Goal: Task Accomplishment & Management: Complete application form

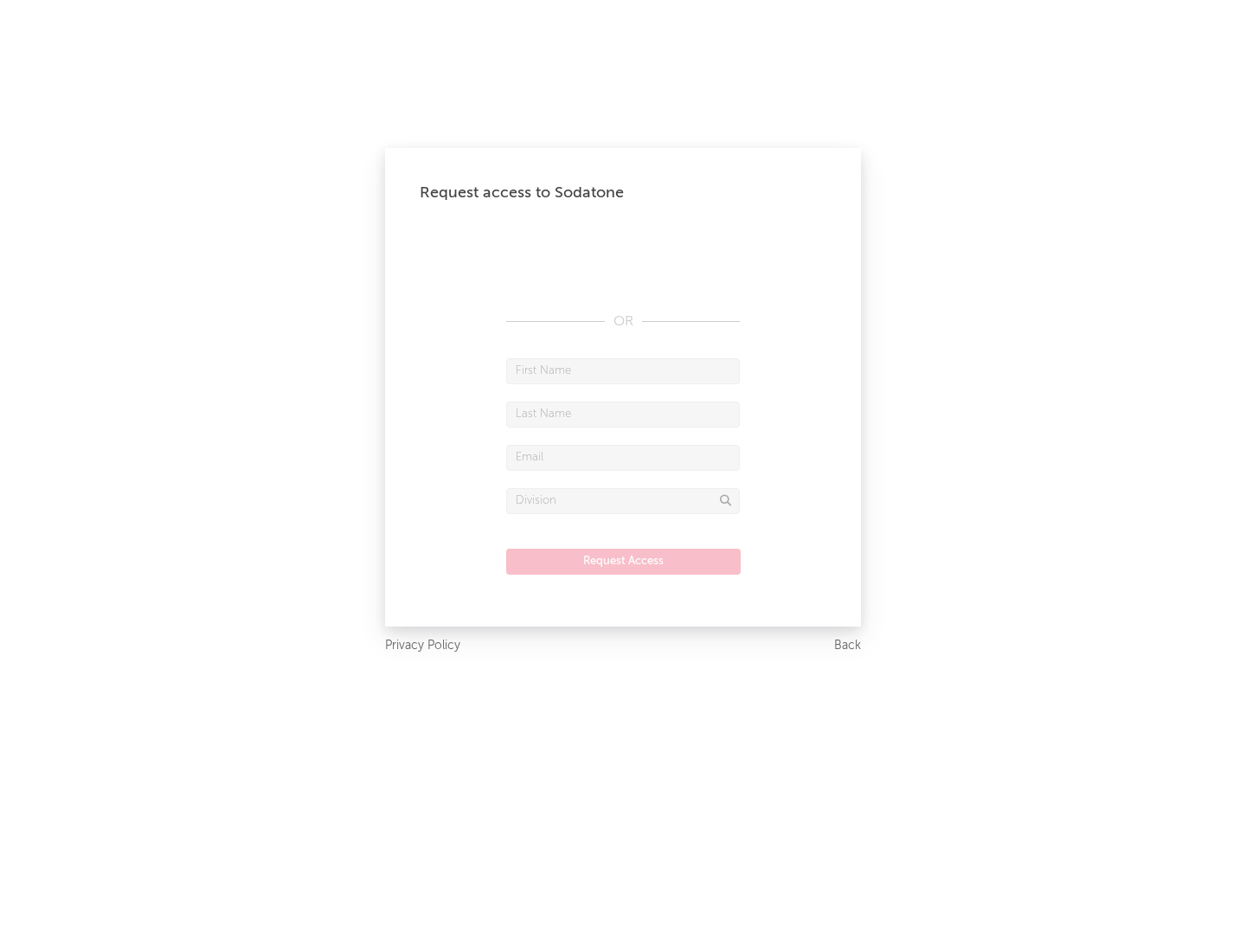
click at [623, 371] on input "text" at bounding box center [622, 371] width 233 height 26
type input "[PERSON_NAME]"
click at [623, 413] on input "text" at bounding box center [622, 414] width 233 height 26
type input "[PERSON_NAME]"
click at [623, 457] on input "text" at bounding box center [622, 458] width 233 height 26
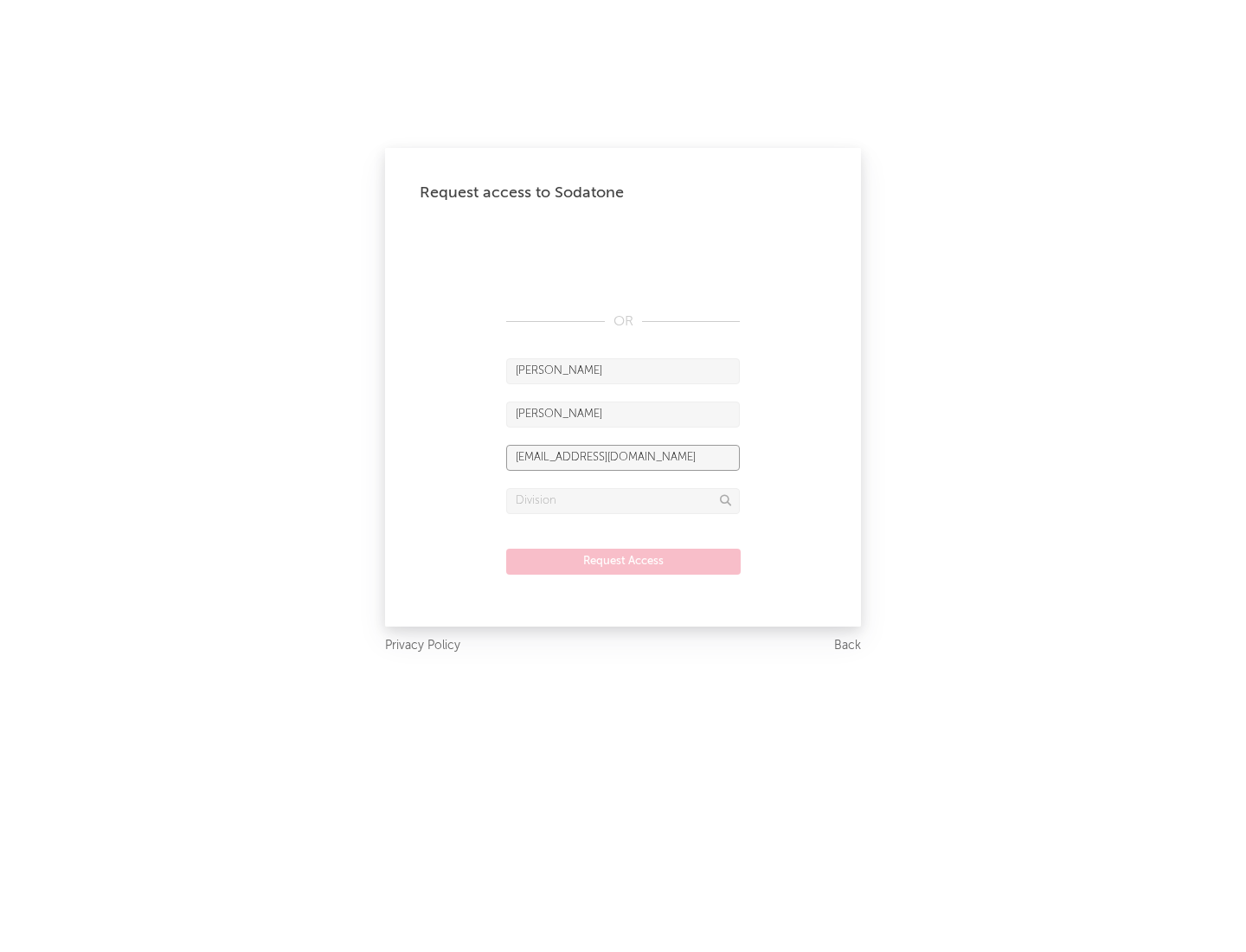
type input "[EMAIL_ADDRESS][DOMAIN_NAME]"
click at [623, 501] on input "text" at bounding box center [622, 501] width 233 height 26
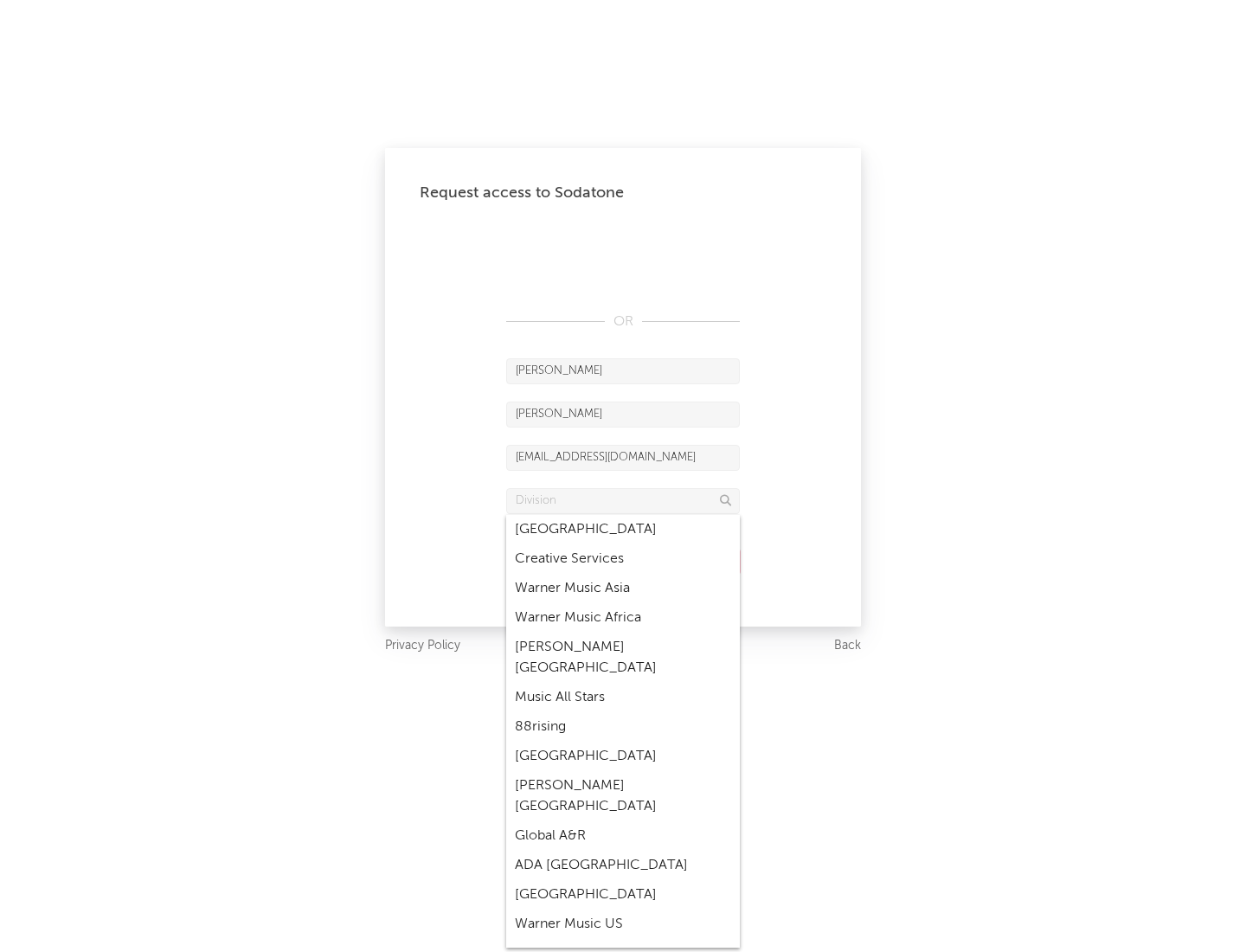
click at [623, 683] on div "Music All Stars" at bounding box center [622, 698] width 233 height 29
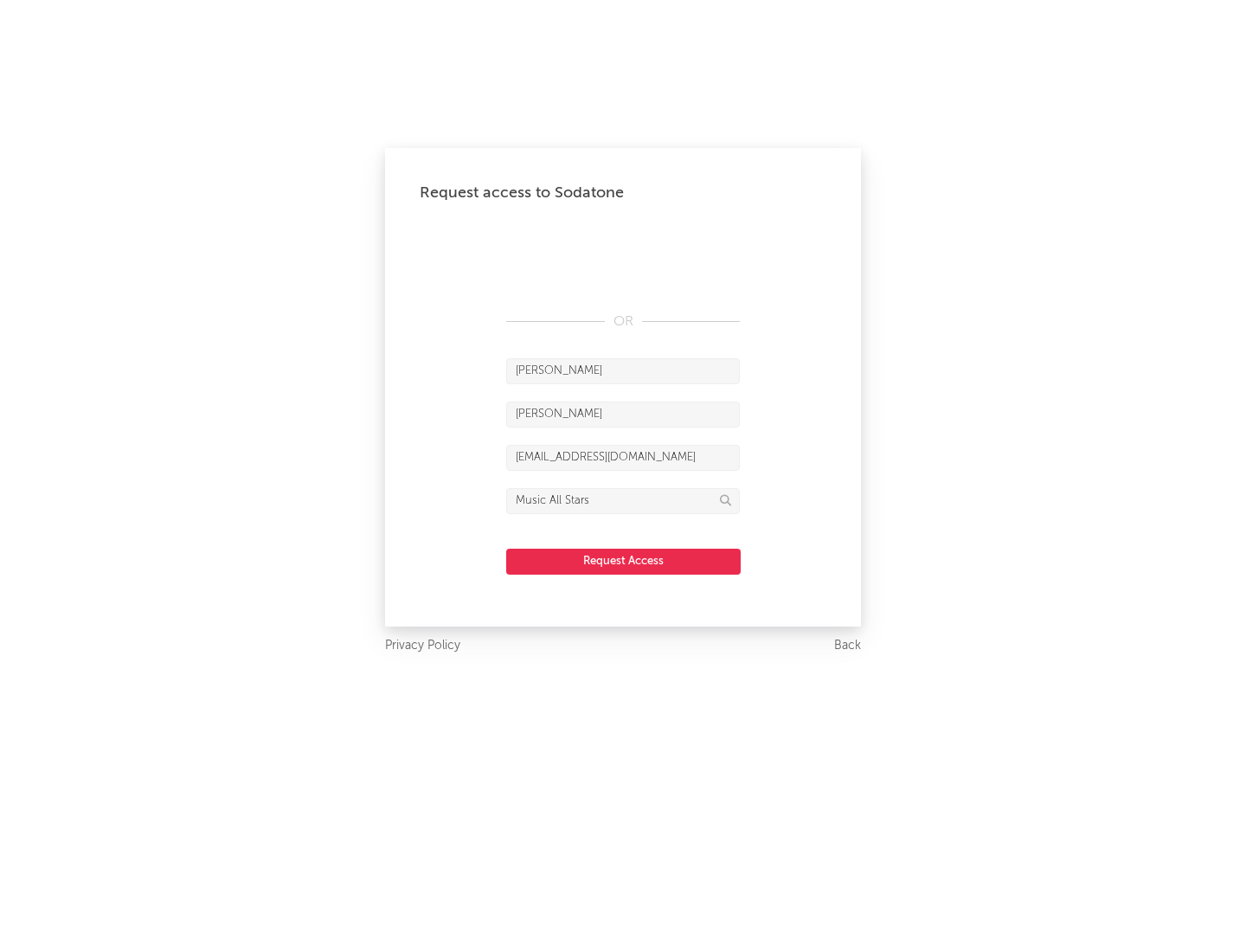
type input "Music All Stars"
click at [623, 560] on button "Request Access" at bounding box center [623, 561] width 234 height 26
